Goal: Navigation & Orientation: Find specific page/section

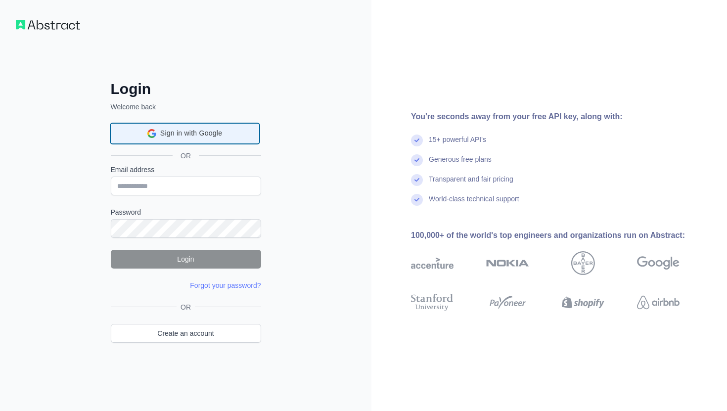
click at [185, 137] on span "Sign in with Google" at bounding box center [191, 133] width 62 height 10
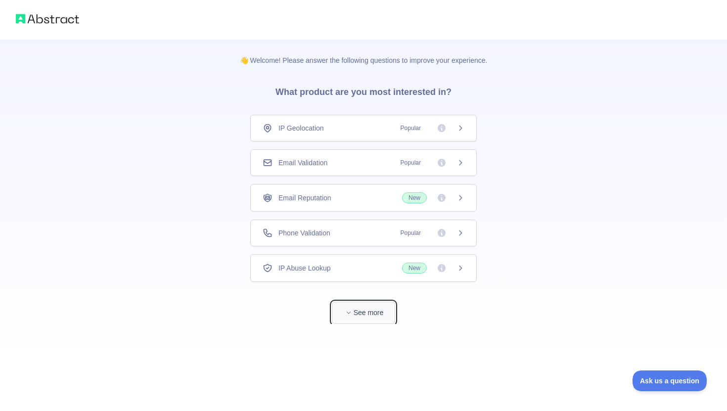
click at [348, 312] on icon "button" at bounding box center [349, 313] width 6 height 6
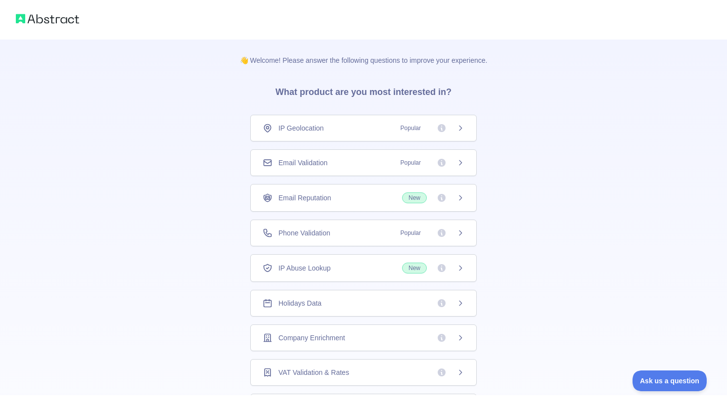
scroll to position [39, 0]
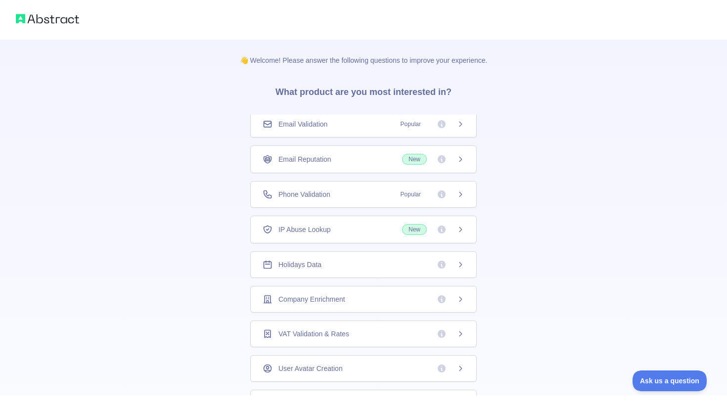
click at [45, 19] on img at bounding box center [47, 19] width 63 height 14
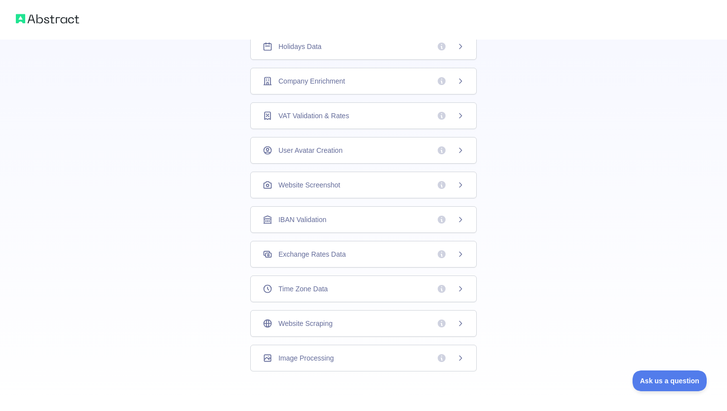
scroll to position [0, 0]
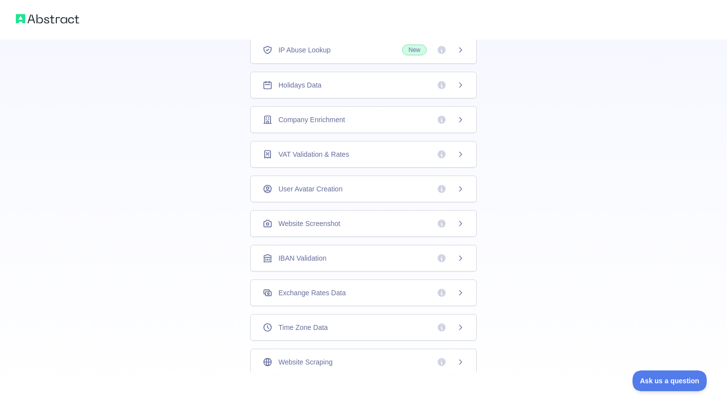
click at [48, 16] on img at bounding box center [47, 19] width 63 height 14
click at [23, 19] on img at bounding box center [47, 19] width 63 height 14
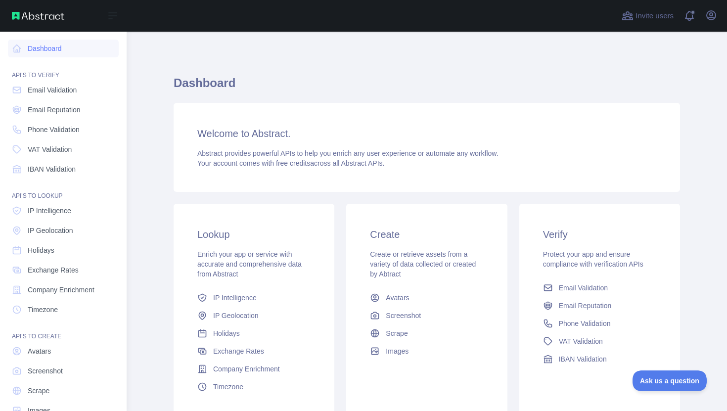
scroll to position [24, 0]
